Goal: Use online tool/utility: Utilize a website feature to perform a specific function

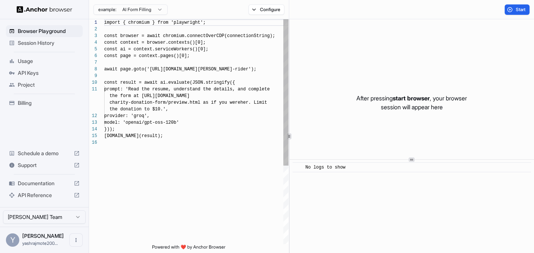
scroll to position [67, 0]
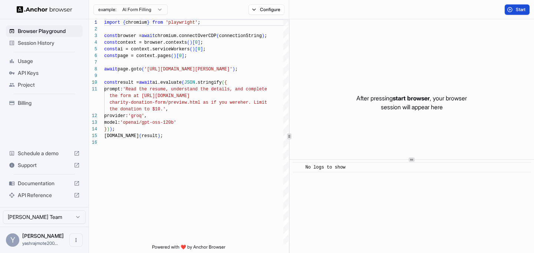
click at [510, 13] on button "Start" at bounding box center [516, 9] width 25 height 10
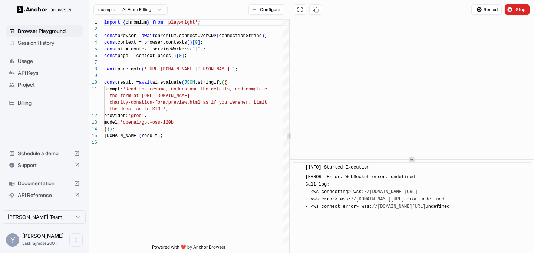
click at [45, 72] on span "API Keys" at bounding box center [49, 72] width 62 height 7
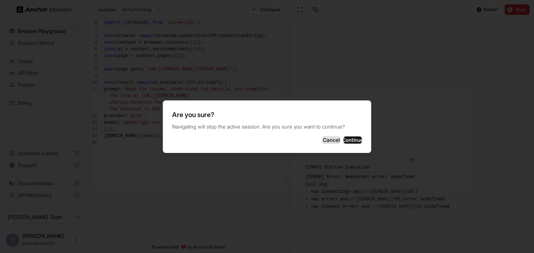
click at [322, 142] on button "Cancel" at bounding box center [331, 139] width 19 height 7
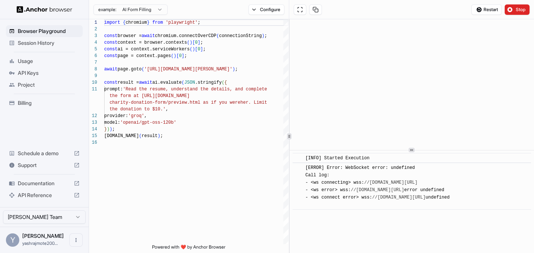
click at [411, 150] on icon at bounding box center [412, 150] width 4 height 4
click at [510, 12] on button "Stop" at bounding box center [516, 9] width 25 height 10
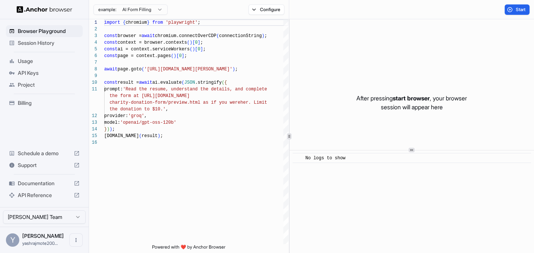
click at [52, 105] on span "Billing" at bounding box center [49, 102] width 62 height 7
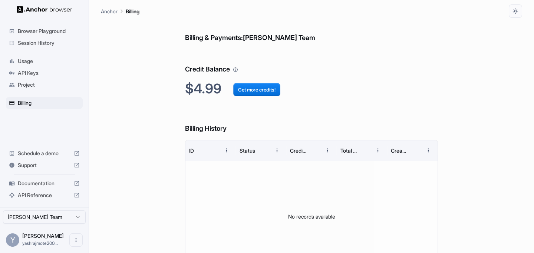
click at [66, 33] on span "Browser Playground" at bounding box center [49, 30] width 62 height 7
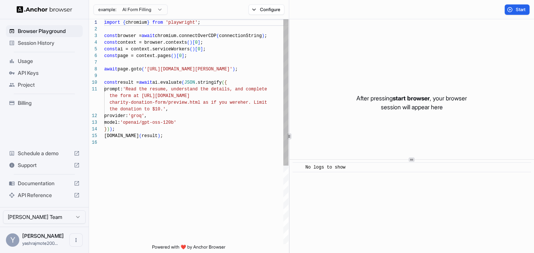
scroll to position [67, 0]
click at [512, 13] on button "Start" at bounding box center [516, 9] width 25 height 10
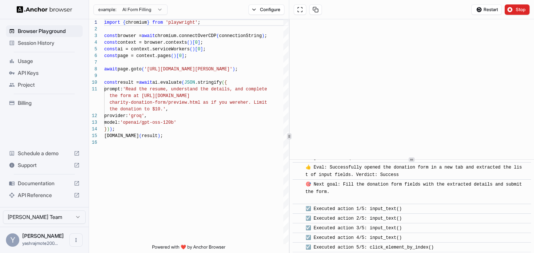
scroll to position [288, 0]
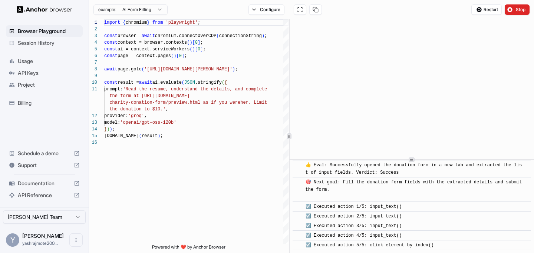
click at [519, 14] on button "Stop" at bounding box center [516, 9] width 25 height 10
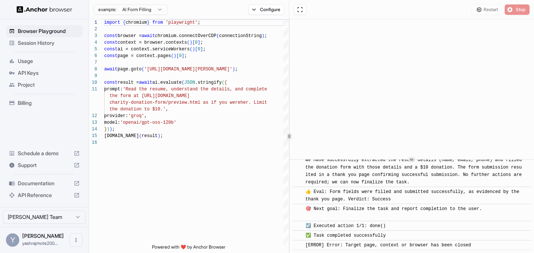
scroll to position [0, 0]
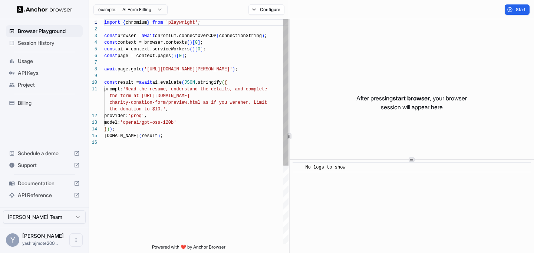
click at [208, 136] on div "import { chromium } from 'playwright' ; const browser = await chromium.connectO…" at bounding box center [196, 191] width 184 height 345
type textarea "**********"
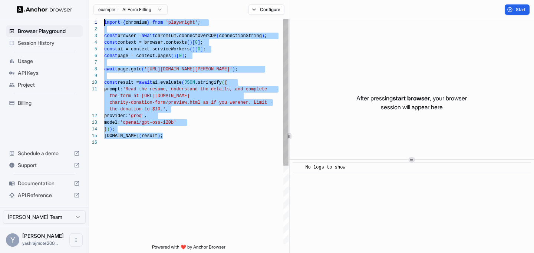
drag, startPoint x: 205, startPoint y: 149, endPoint x: 97, endPoint y: -2, distance: 185.2
click at [104, 19] on div "import { chromium } from 'playwright' ; const browser = await chromium.connectO…" at bounding box center [196, 191] width 184 height 345
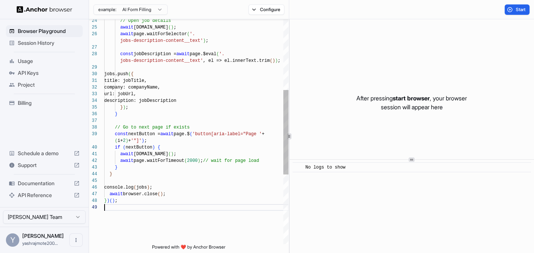
scroll to position [40, 0]
type textarea "**********"
click at [24, 101] on span "Billing" at bounding box center [49, 102] width 62 height 7
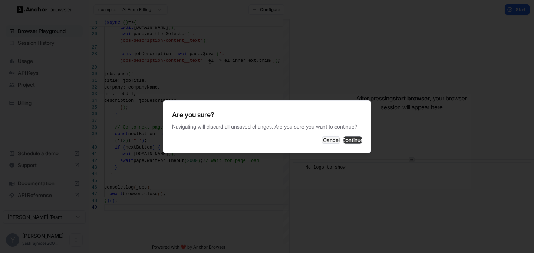
click at [343, 143] on button "Continue" at bounding box center [352, 139] width 19 height 7
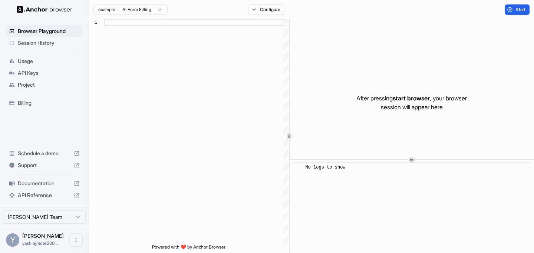
scroll to position [67, 0]
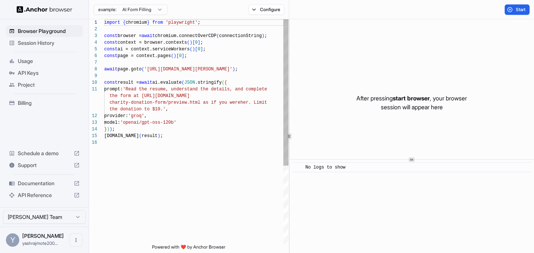
click at [187, 132] on div "import { chromium } from 'playwright' ; const browser = await chromium.connectO…" at bounding box center [196, 191] width 184 height 345
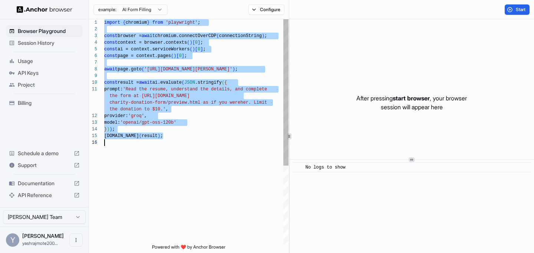
type textarea "**********"
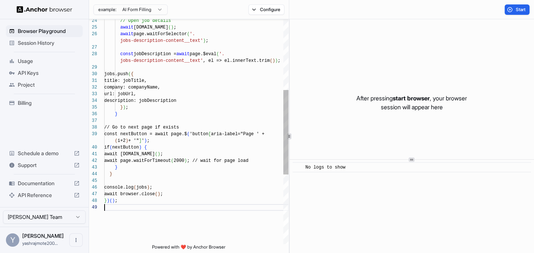
scroll to position [40, 0]
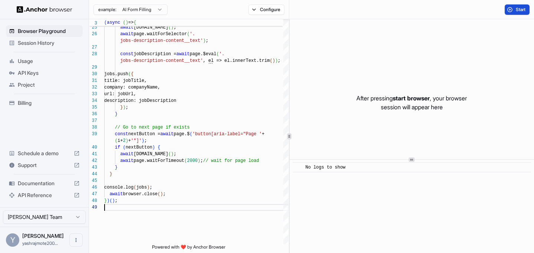
click at [512, 14] on button "Start" at bounding box center [516, 9] width 25 height 10
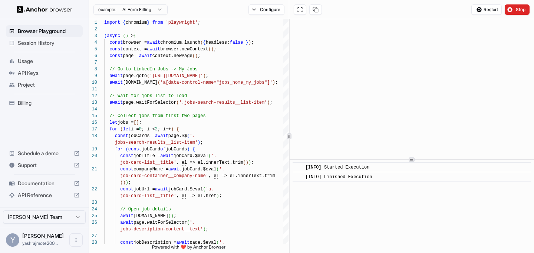
click at [35, 103] on span "Billing" at bounding box center [49, 102] width 62 height 7
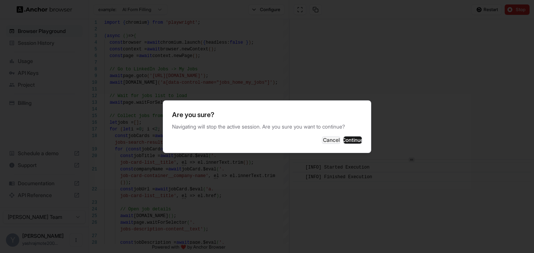
click at [358, 147] on div "Are you sure? Navigating will stop the active session. Are you sure you want to…" at bounding box center [267, 126] width 208 height 53
click at [353, 144] on button "Continue" at bounding box center [352, 139] width 19 height 7
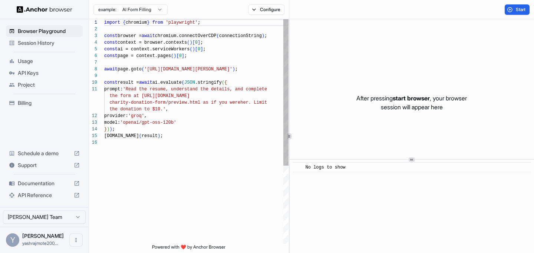
scroll to position [67, 0]
click at [133, 88] on div "import { chromium } from 'playwright' ; const browser = await chromium.connectO…" at bounding box center [196, 191] width 184 height 345
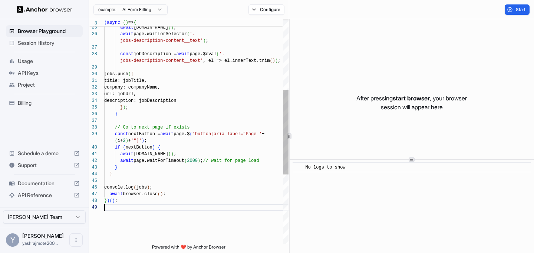
scroll to position [47, 0]
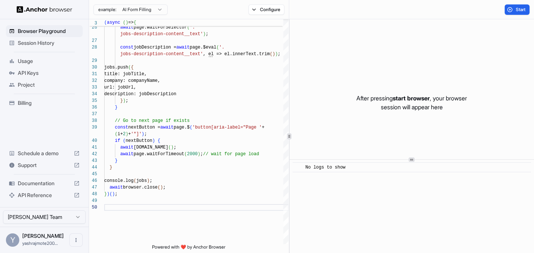
click at [530, 4] on div "Start" at bounding box center [411, 9] width 245 height 19
click at [521, 10] on span "Start" at bounding box center [521, 10] width 10 height 6
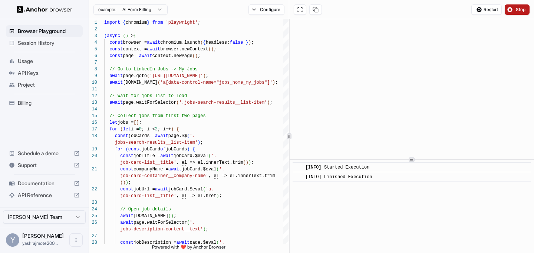
click at [330, 173] on div "​ [INFO] Finished Execution" at bounding box center [411, 177] width 238 height 10
click at [328, 169] on span "[INFO] Started Execution" at bounding box center [337, 167] width 64 height 5
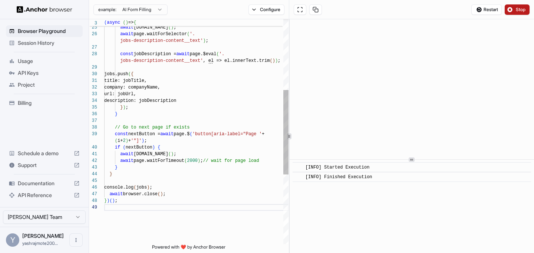
scroll to position [0, 0]
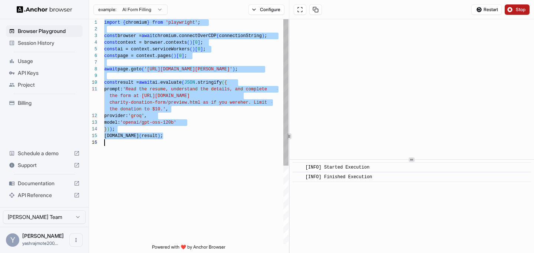
click at [231, 132] on div "the donation to $10.' , provider: 'groq' , model: 'openai/gpt-oss-120b' } ) ) ;…" at bounding box center [196, 191] width 184 height 345
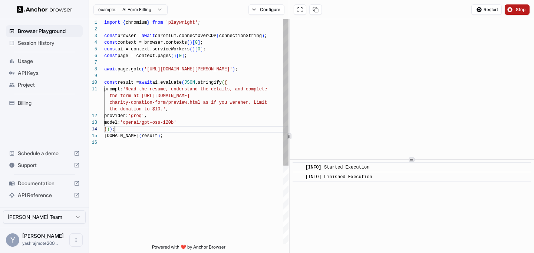
scroll to position [40, 0]
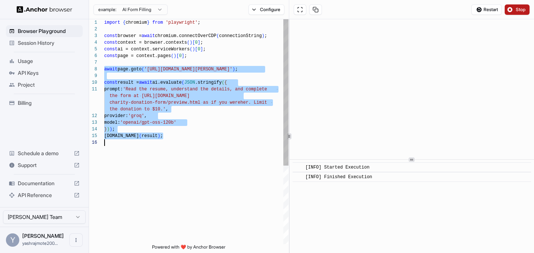
drag, startPoint x: 105, startPoint y: 69, endPoint x: 194, endPoint y: 179, distance: 141.3
click at [194, 179] on div "the donation to $10.' , provider: 'groq' , model: 'openai/gpt-oss-120b' } ) ) ;…" at bounding box center [196, 191] width 184 height 345
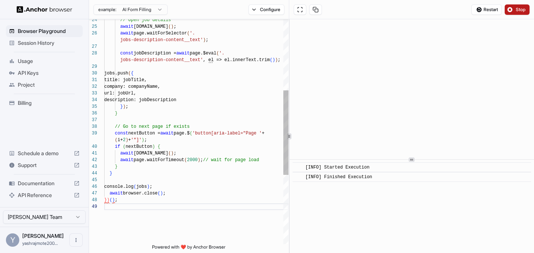
click at [171, 202] on div "// Open job details await jobCard.click ( ) ; await page.waitForSelector ( '. j…" at bounding box center [196, 129] width 184 height 599
click at [106, 199] on div "// Open job details await jobCard.click ( ) ; await page.waitForSelector ( '. j…" at bounding box center [196, 130] width 184 height 599
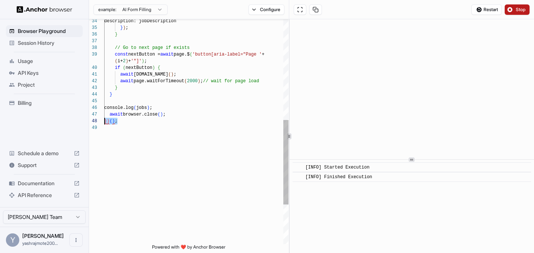
drag, startPoint x: 119, startPoint y: 123, endPoint x: 103, endPoint y: 121, distance: 15.7
click at [104, 121] on div "description: jobDescription } ) ; } // Go to next page if exists const nextButt…" at bounding box center [196, 50] width 184 height 599
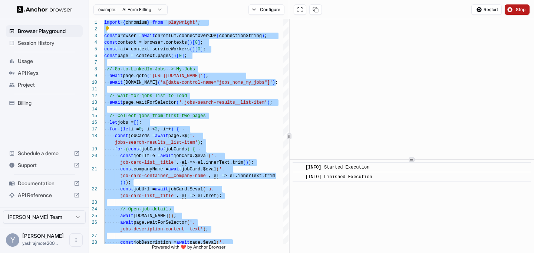
click at [526, 7] on button "Stop" at bounding box center [516, 9] width 25 height 10
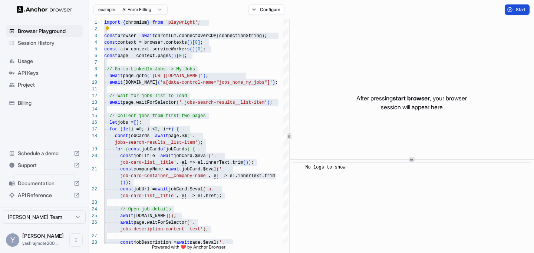
click at [520, 12] on span "Start" at bounding box center [521, 10] width 10 height 6
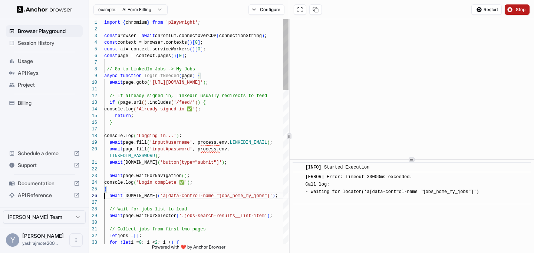
scroll to position [40, 0]
click at [510, 10] on button "Stop" at bounding box center [516, 9] width 25 height 10
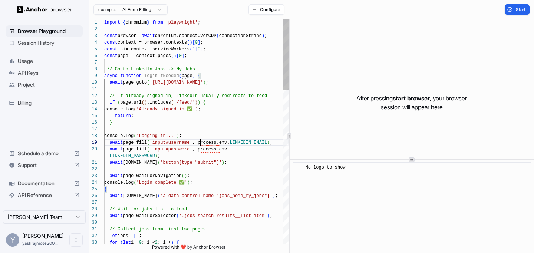
scroll to position [53, 0]
drag, startPoint x: 200, startPoint y: 144, endPoint x: 269, endPoint y: 143, distance: 69.3
drag, startPoint x: 200, startPoint y: 142, endPoint x: 267, endPoint y: 142, distance: 67.1
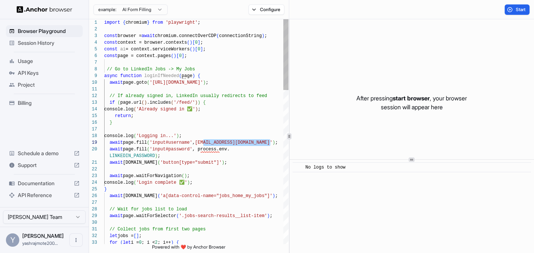
scroll to position [60, 0]
drag, startPoint x: 201, startPoint y: 150, endPoint x: 230, endPoint y: 151, distance: 29.3
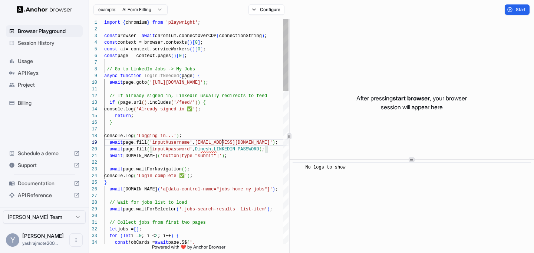
drag, startPoint x: 200, startPoint y: 149, endPoint x: 264, endPoint y: 149, distance: 64.5
click at [510, 8] on button "Start" at bounding box center [516, 9] width 25 height 10
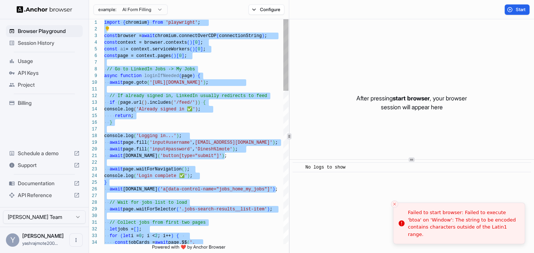
type textarea "**********"
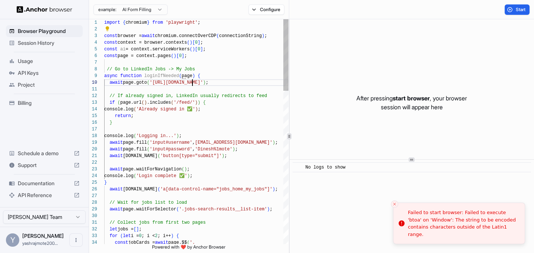
scroll to position [60, 0]
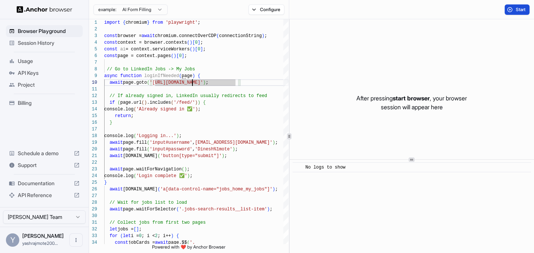
click at [514, 10] on button "Start" at bounding box center [516, 9] width 25 height 10
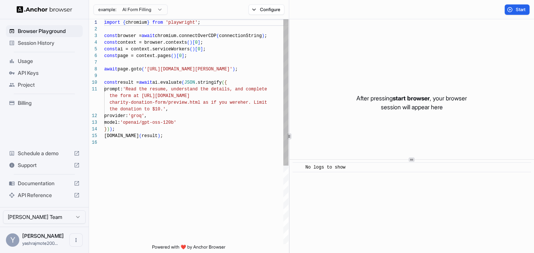
click at [248, 119] on div "import { chromium } from 'playwright' ; const browser = await chromium.connectO…" at bounding box center [196, 191] width 184 height 345
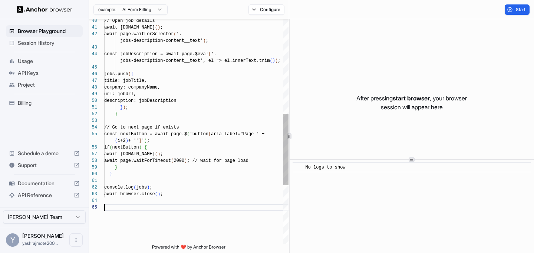
scroll to position [13, 0]
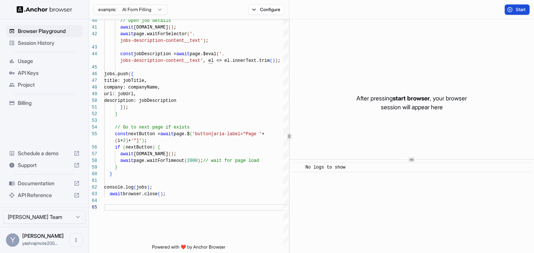
click at [516, 9] on span "Start" at bounding box center [521, 10] width 10 height 6
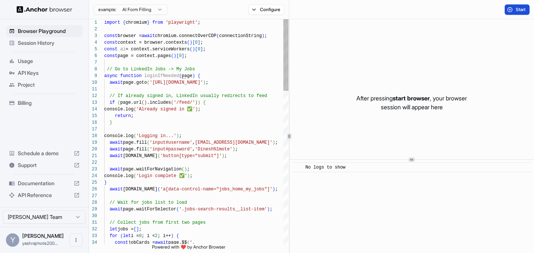
type textarea "**********"
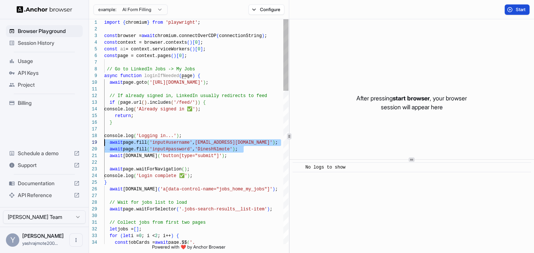
scroll to position [53, 0]
drag, startPoint x: 250, startPoint y: 150, endPoint x: 88, endPoint y: 141, distance: 162.6
click at [19, 11] on img at bounding box center [45, 9] width 56 height 7
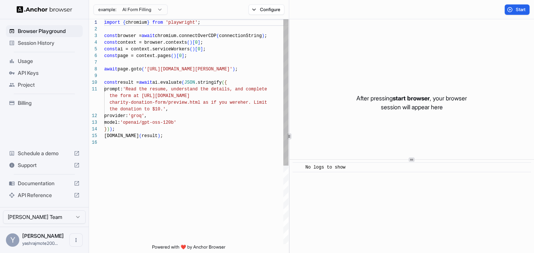
scroll to position [67, 0]
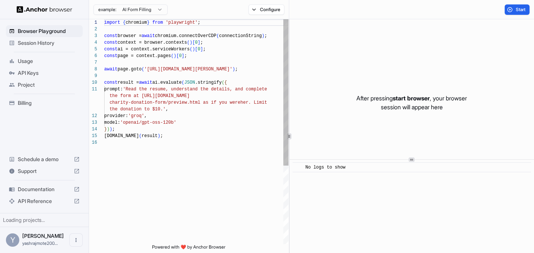
scroll to position [67, 0]
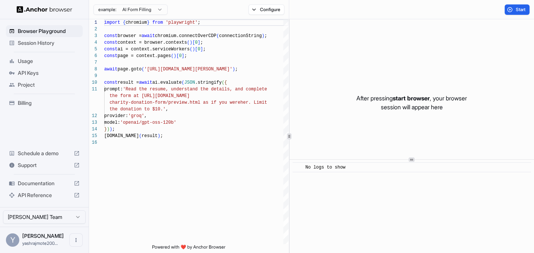
click at [151, 12] on html "Browser Playground Session History Usage API Keys Project Billing Schedule a de…" at bounding box center [267, 126] width 534 height 253
click at [213, 7] on html "Browser Playground Session History Usage API Keys Project Billing Schedule a de…" at bounding box center [267, 126] width 534 height 253
click at [282, 10] on button "Configure" at bounding box center [266, 9] width 36 height 10
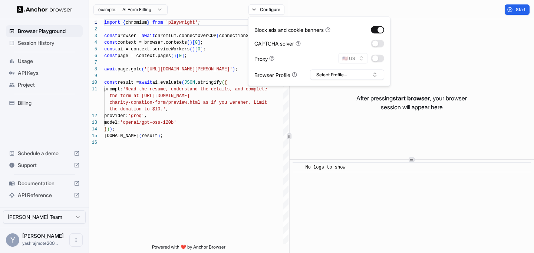
click at [212, 10] on div "example: AI Form Filling Configure" at bounding box center [189, 9] width 200 height 19
